Goal: Information Seeking & Learning: Find specific fact

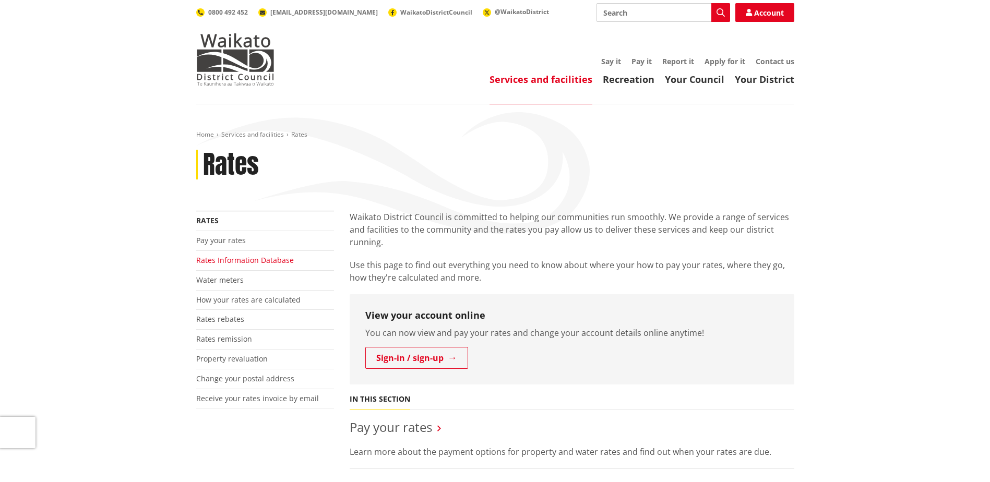
click at [256, 258] on link "Rates Information Database" at bounding box center [245, 260] width 98 height 10
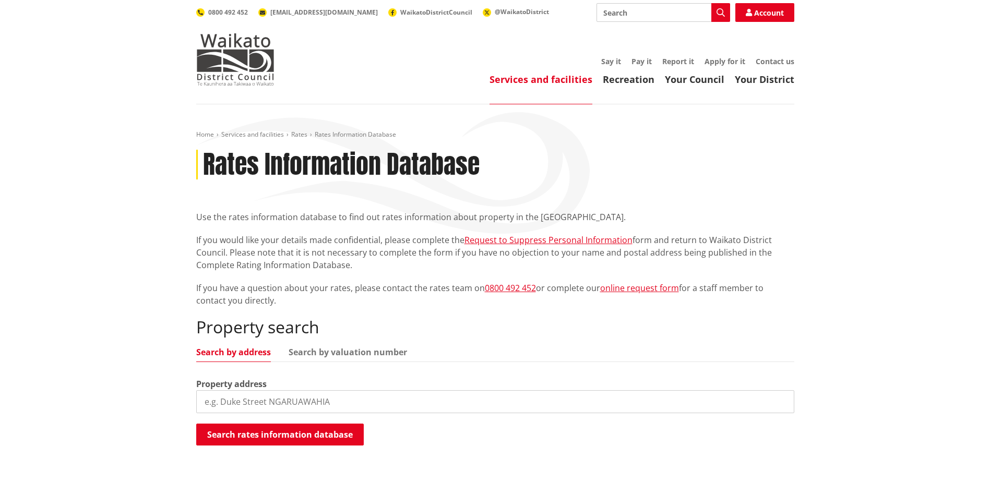
click at [308, 404] on input "search" at bounding box center [495, 401] width 598 height 23
click at [332, 435] on button "Search rates information database" at bounding box center [279, 435] width 167 height 22
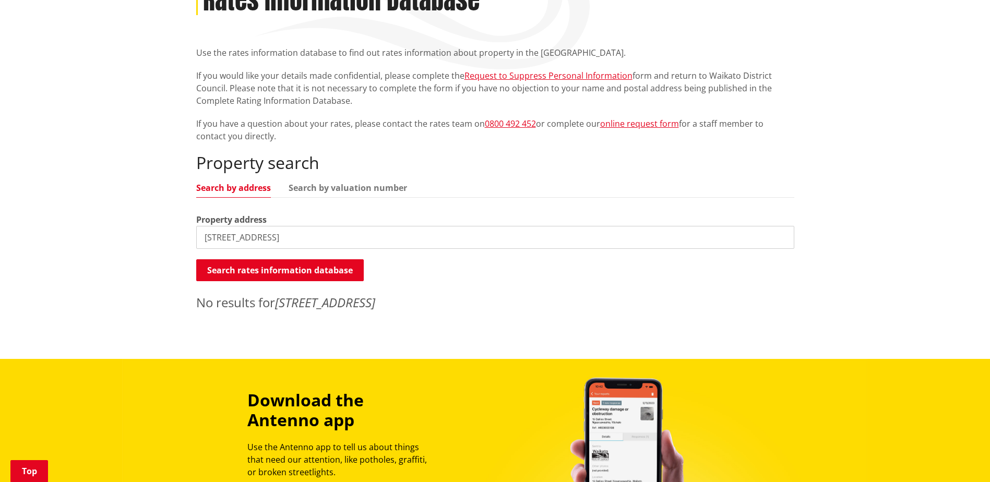
scroll to position [174, 0]
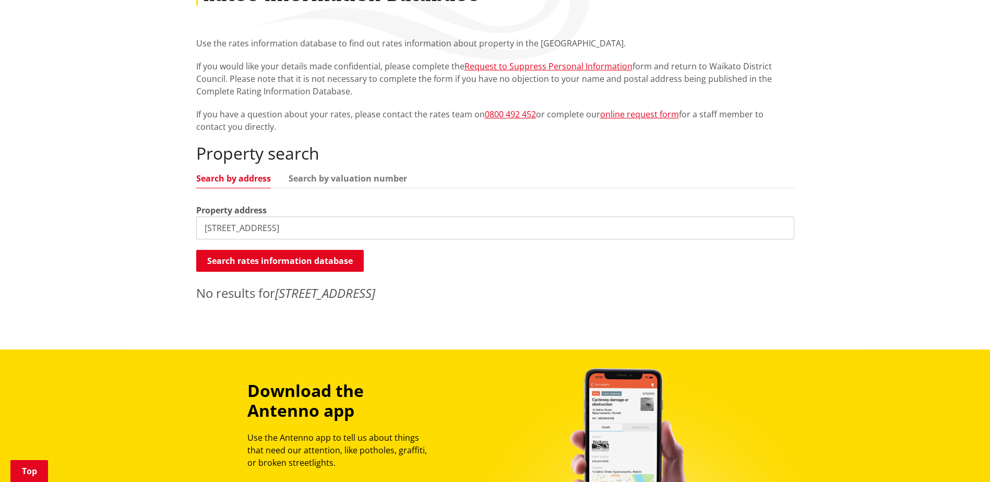
click at [308, 230] on input "19 Edgecombe drive, RD 2, Ngaruawahia" at bounding box center [495, 227] width 598 height 23
click at [309, 261] on button "Search rates information database" at bounding box center [279, 261] width 167 height 22
click at [268, 230] on input "19 Edgecombe drive, Ngaruawahia" at bounding box center [495, 227] width 598 height 23
click at [377, 172] on div "Property search Search by address Search by valuation number Property address 1…" at bounding box center [495, 222] width 598 height 159
click at [376, 175] on link "Search by valuation number" at bounding box center [347, 178] width 118 height 8
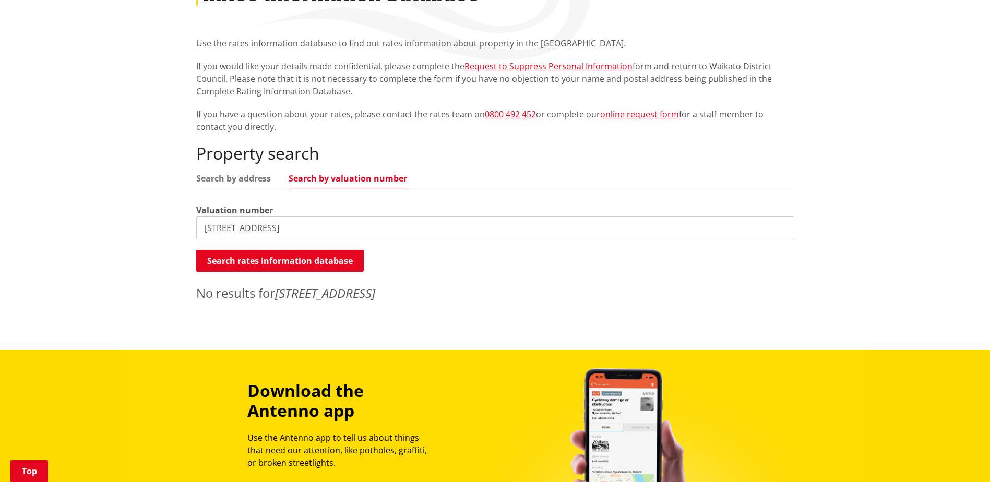
drag, startPoint x: 370, startPoint y: 224, endPoint x: 70, endPoint y: 234, distance: 300.1
click at [107, 223] on div "Home Services and facilities Rates Rates Information Database Rates Information…" at bounding box center [495, 140] width 990 height 419
type input "06361/122.00"
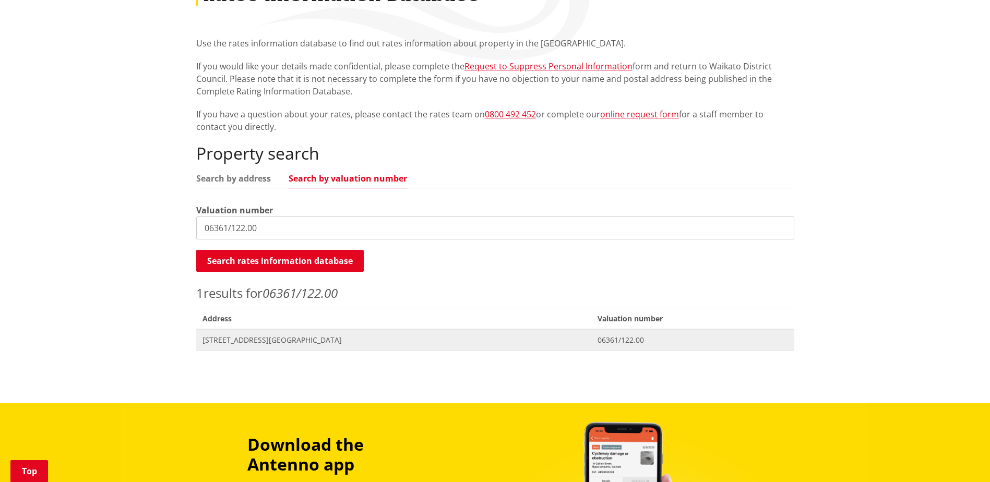
click at [250, 340] on span "[STREET_ADDRESS][GEOGRAPHIC_DATA]" at bounding box center [393, 340] width 383 height 10
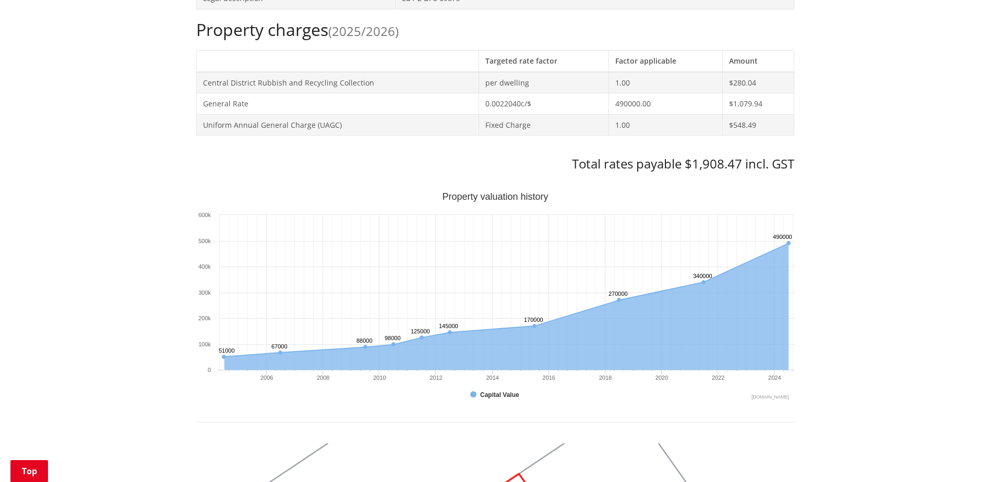
scroll to position [348, 0]
